Goal: Task Accomplishment & Management: Complete application form

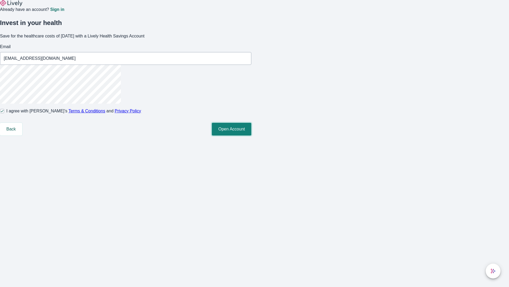
click at [252, 135] on button "Open Account" at bounding box center [232, 129] width 40 height 13
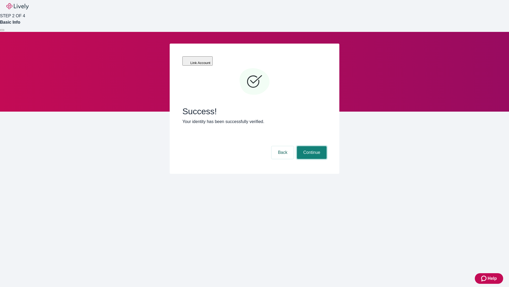
click at [311, 146] on button "Continue" at bounding box center [312, 152] width 30 height 13
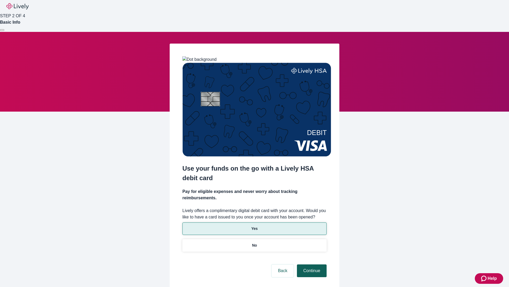
click at [254, 226] on p "Yes" at bounding box center [255, 229] width 6 height 6
click at [311, 264] on button "Continue" at bounding box center [312, 270] width 30 height 13
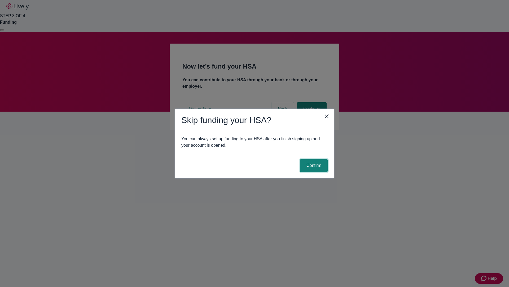
click at [313, 165] on button "Confirm" at bounding box center [314, 165] width 28 height 13
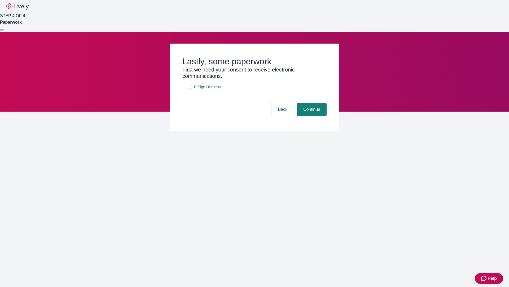
click at [189, 89] on input "E-Sign Disclosure" at bounding box center [189, 87] width 4 height 4
checkbox input "true"
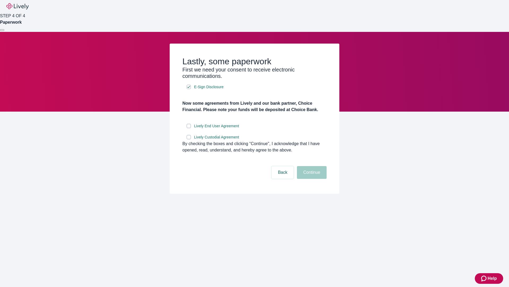
click at [189, 128] on input "Lively End User Agreement" at bounding box center [189, 126] width 4 height 4
checkbox input "true"
click at [189, 139] on input "Lively Custodial Agreement" at bounding box center [189, 137] width 4 height 4
checkbox input "true"
click at [311, 179] on button "Continue" at bounding box center [312, 172] width 30 height 13
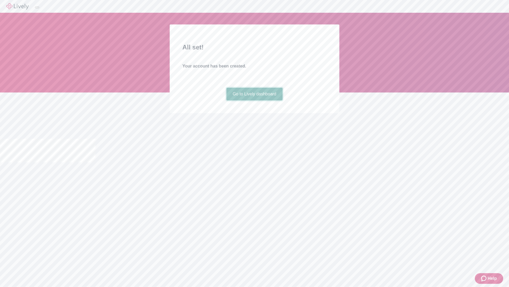
click at [254, 100] on link "Go to Lively dashboard" at bounding box center [255, 94] width 57 height 13
